Goal: Task Accomplishment & Management: Use online tool/utility

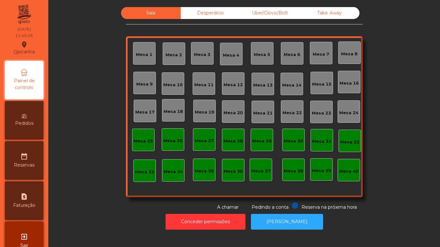
click at [244, 17] on div "Uber/Glovo/Bolt" at bounding box center [270, 13] width 60 height 12
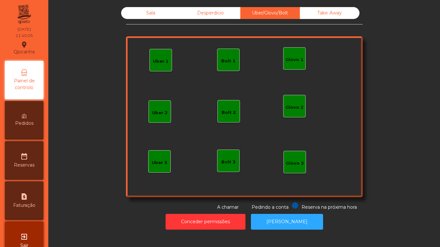
click at [214, 8] on div "Desperdicio" at bounding box center [211, 13] width 60 height 12
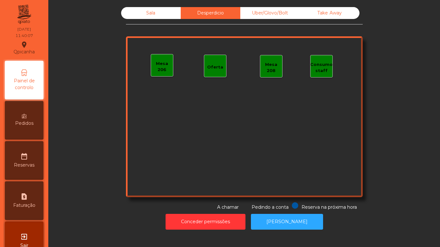
click at [341, 8] on div "Take Away" at bounding box center [330, 13] width 60 height 12
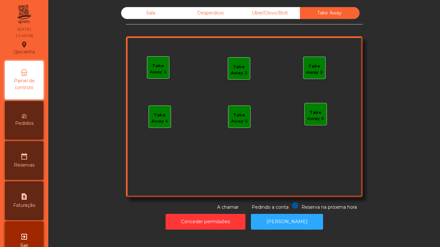
click at [153, 71] on div "Take Away 1" at bounding box center [158, 69] width 22 height 13
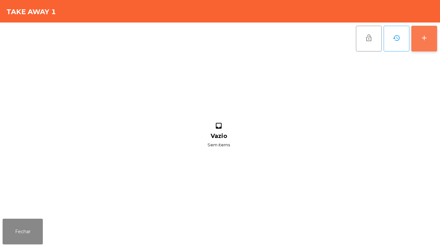
click at [434, 31] on button "add" at bounding box center [424, 39] width 26 height 26
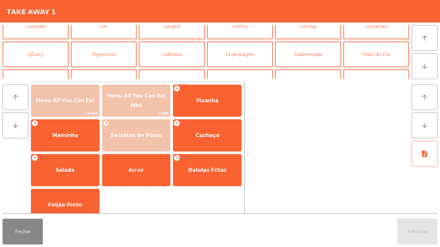
scroll to position [56, 0]
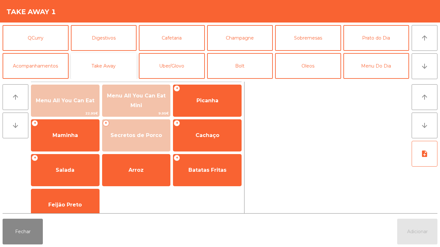
click at [127, 66] on button "Take Away" at bounding box center [104, 66] width 66 height 26
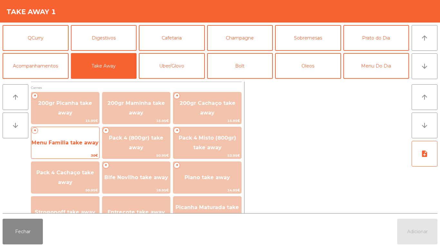
click at [74, 143] on span "Menu Familia take away" at bounding box center [65, 143] width 67 height 6
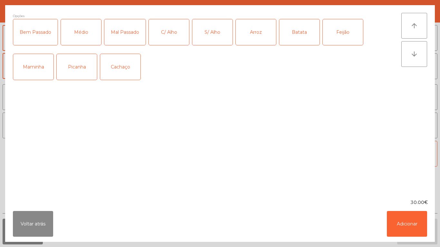
click at [175, 36] on div "C/ Alho" at bounding box center [169, 32] width 40 height 26
click at [82, 36] on div "Médio" at bounding box center [81, 32] width 40 height 26
click at [256, 32] on div "Arroz" at bounding box center [256, 32] width 40 height 26
click at [296, 36] on div "Batata" at bounding box center [299, 32] width 40 height 26
click at [337, 31] on div "Feijão" at bounding box center [342, 32] width 40 height 26
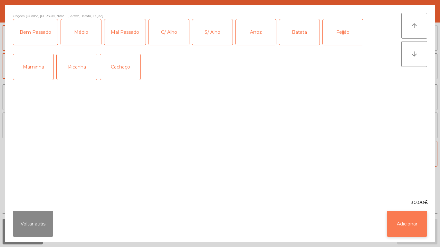
click at [405, 222] on button "Adicionar" at bounding box center [407, 224] width 40 height 26
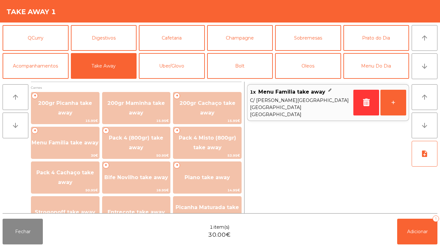
scroll to position [0, 0]
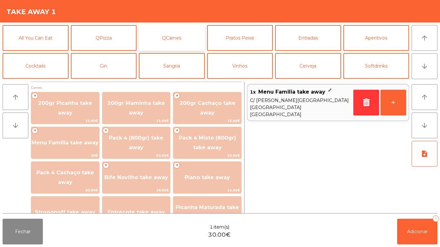
click at [177, 48] on button "QCarnes" at bounding box center [172, 38] width 66 height 26
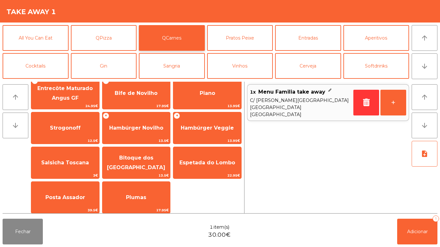
scroll to position [45, 0]
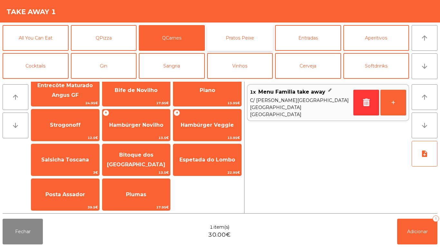
click at [247, 40] on button "Pratos Peixe" at bounding box center [240, 38] width 66 height 26
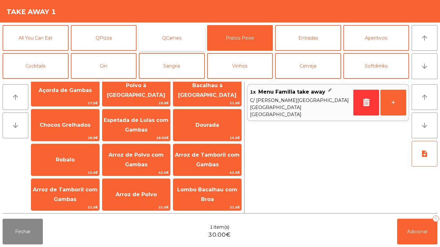
click at [179, 47] on button "QCarnes" at bounding box center [172, 38] width 66 height 26
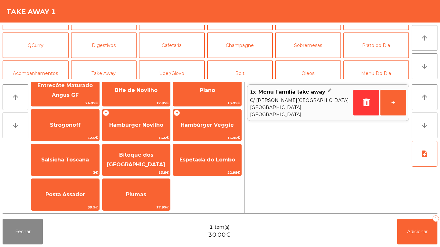
scroll to position [56, 0]
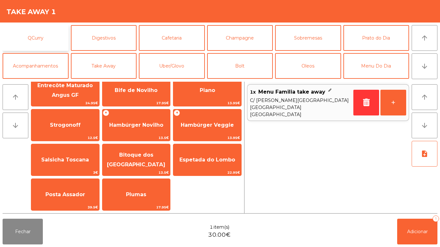
click at [50, 41] on button "QCurry" at bounding box center [36, 38] width 66 height 26
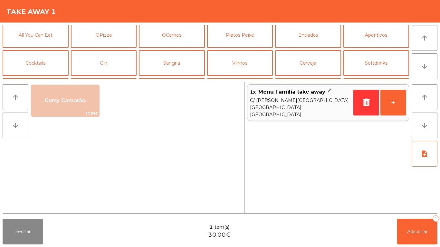
scroll to position [0, 0]
